Goal: Information Seeking & Learning: Learn about a topic

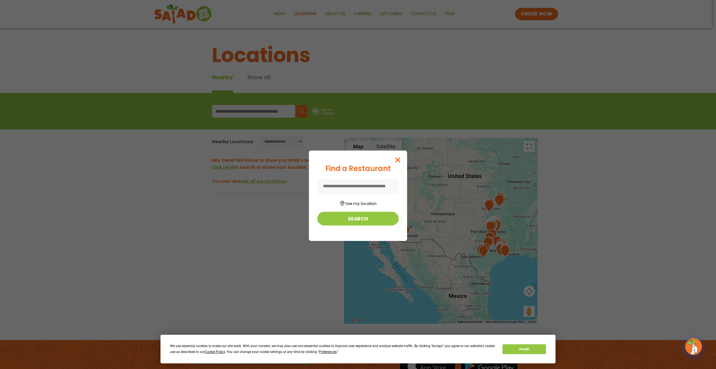
click at [339, 192] on input at bounding box center [358, 186] width 81 height 15
type input "*****"
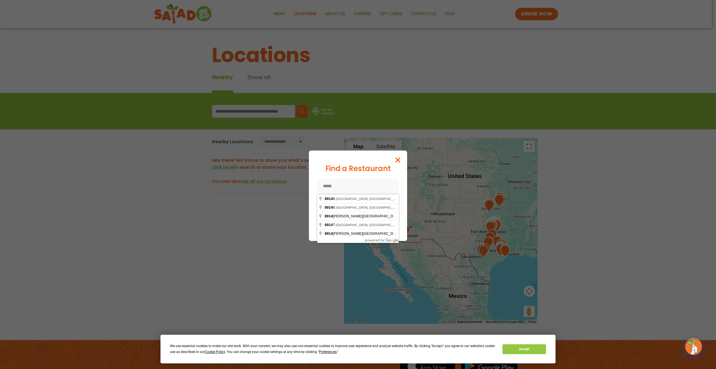
type input "*****"
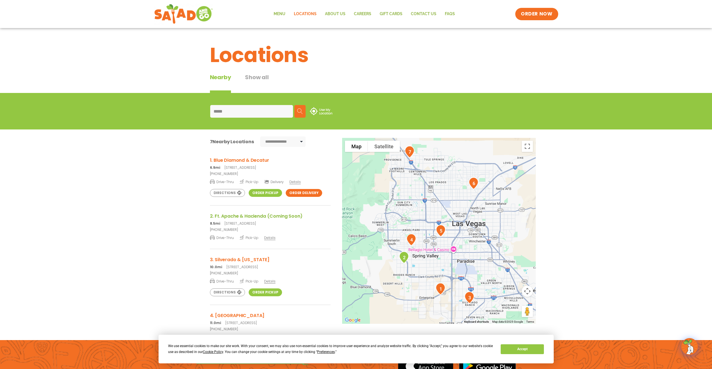
click at [231, 160] on h3 "1. Blue Diamond & Decatur" at bounding box center [270, 160] width 121 height 7
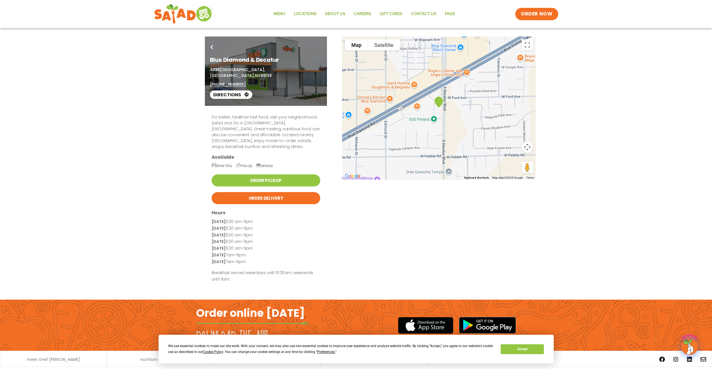
scroll to position [11, 0]
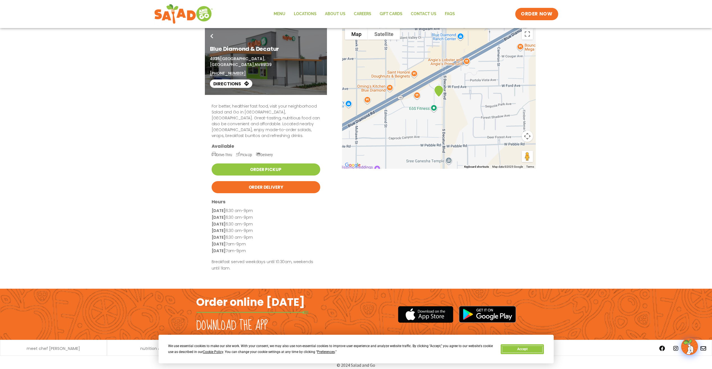
click at [520, 353] on button "Accept" at bounding box center [522, 349] width 43 height 10
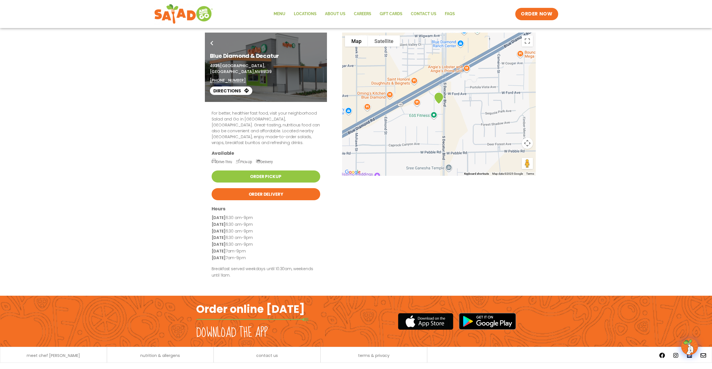
scroll to position [0, 0]
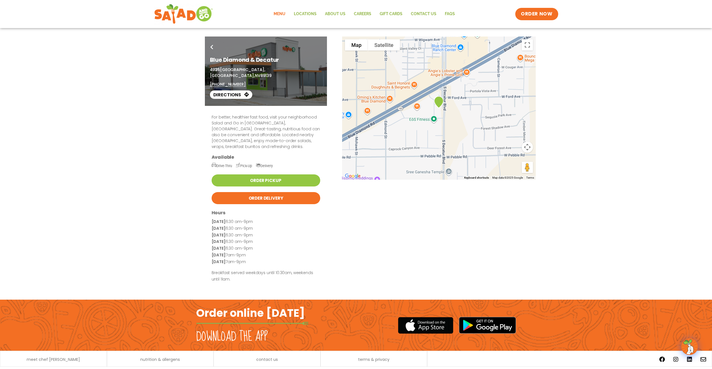
click at [284, 13] on link "Menu" at bounding box center [280, 14] width 20 height 13
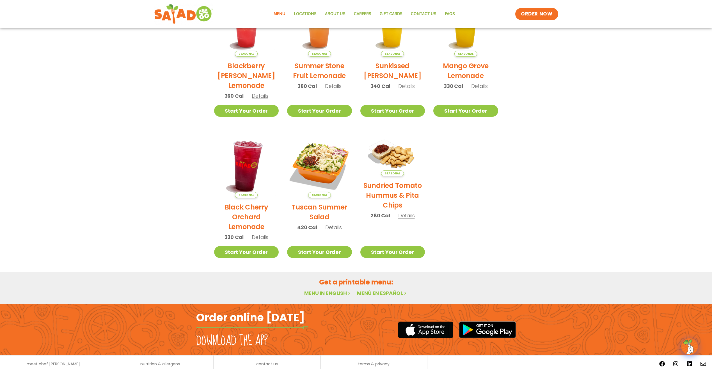
scroll to position [168, 0]
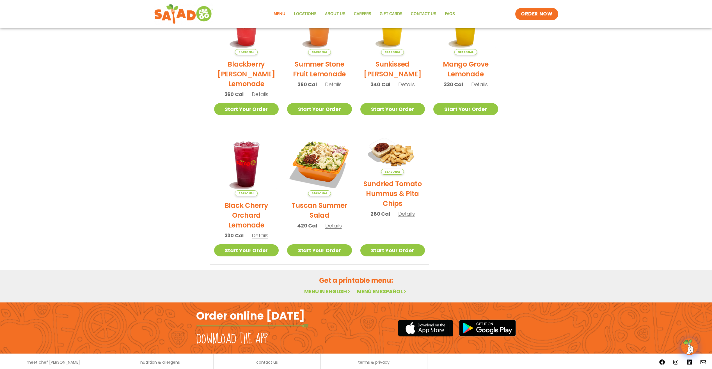
click at [325, 293] on link "Menu in English" at bounding box center [327, 291] width 47 height 7
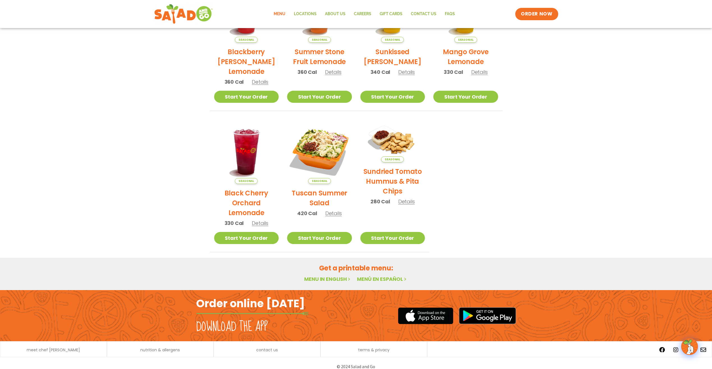
scroll to position [188, 0]
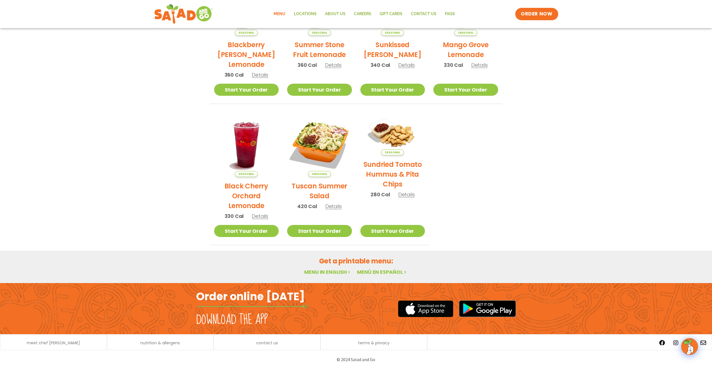
click at [342, 262] on h2 "Get a printable menu:" at bounding box center [356, 261] width 293 height 10
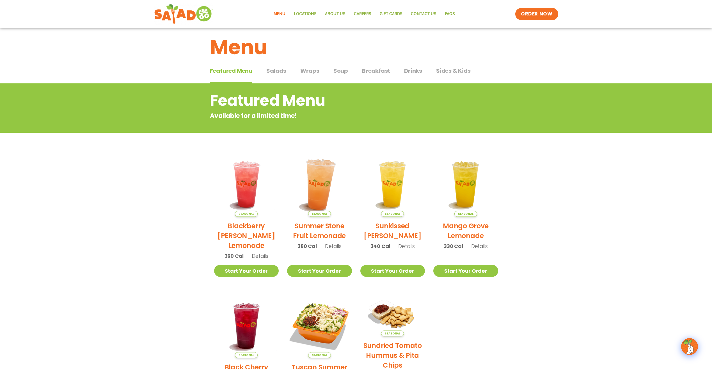
scroll to position [0, 0]
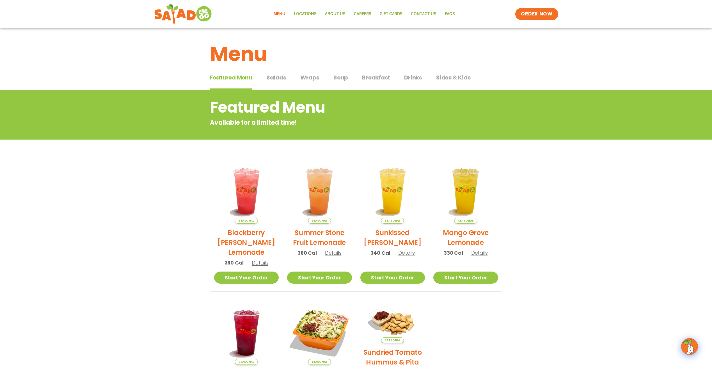
click at [272, 77] on span "Salads" at bounding box center [276, 77] width 20 height 8
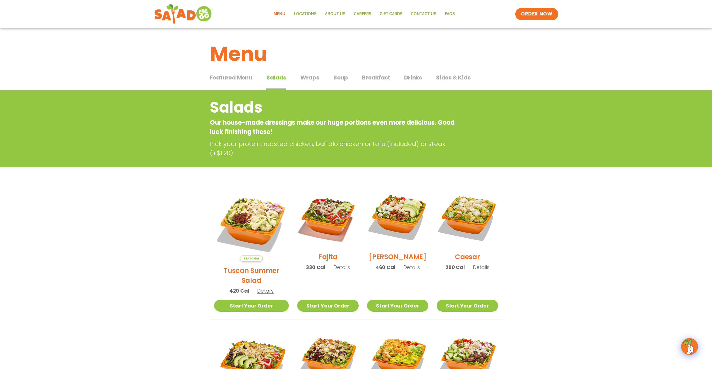
click at [226, 77] on span "Featured Menu" at bounding box center [231, 77] width 42 height 8
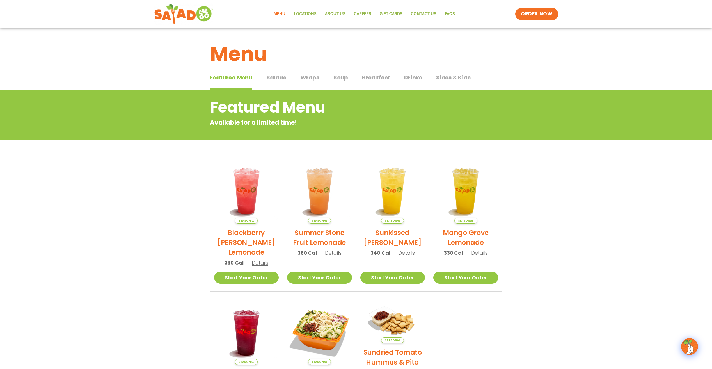
click at [410, 77] on span "Drinks" at bounding box center [413, 77] width 18 height 8
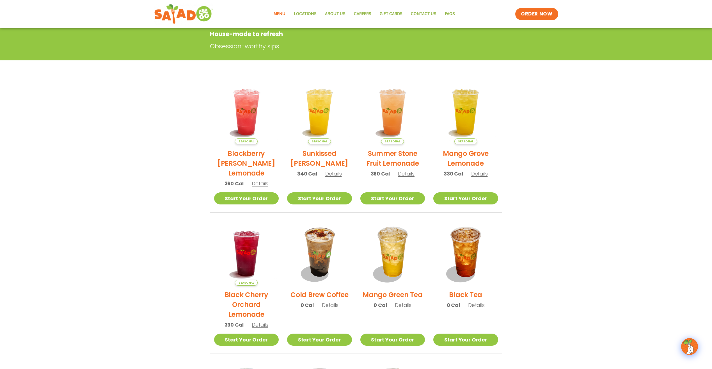
scroll to position [112, 0]
